Goal: Check status: Check status

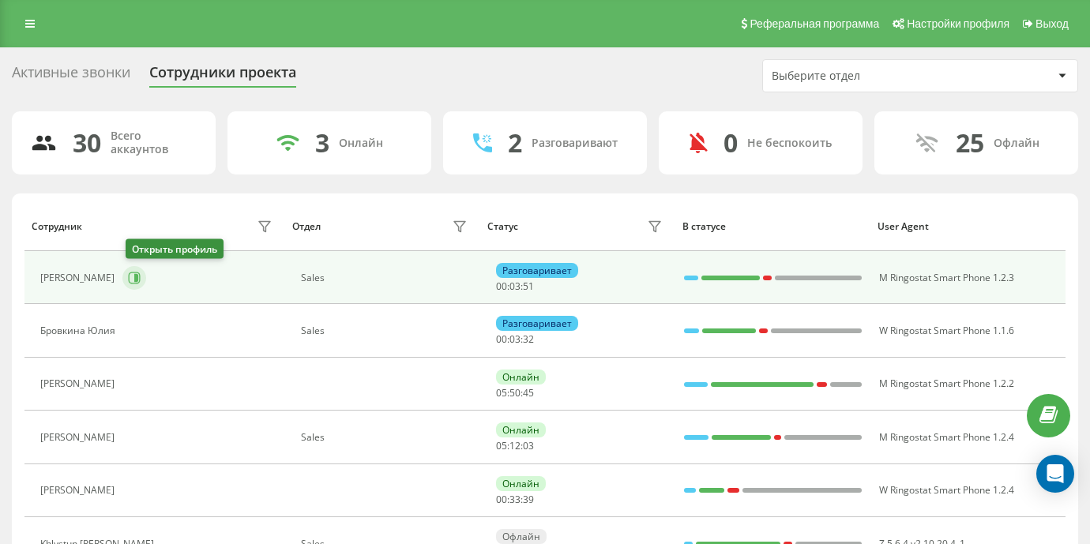
click at [139, 273] on icon at bounding box center [134, 278] width 13 height 13
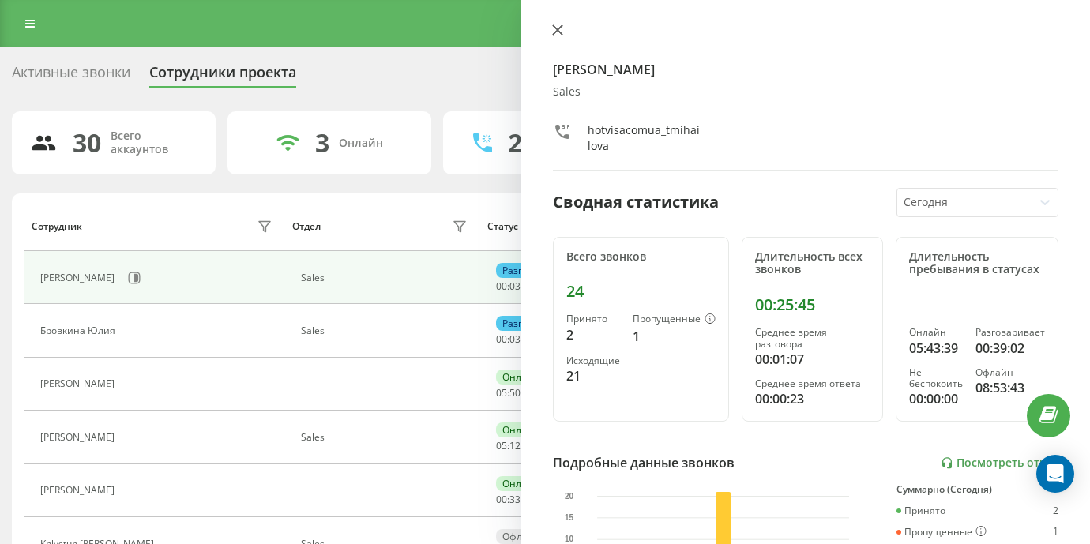
click at [560, 30] on icon at bounding box center [557, 29] width 11 height 11
